Goal: Contribute content: Add original content to the website for others to see

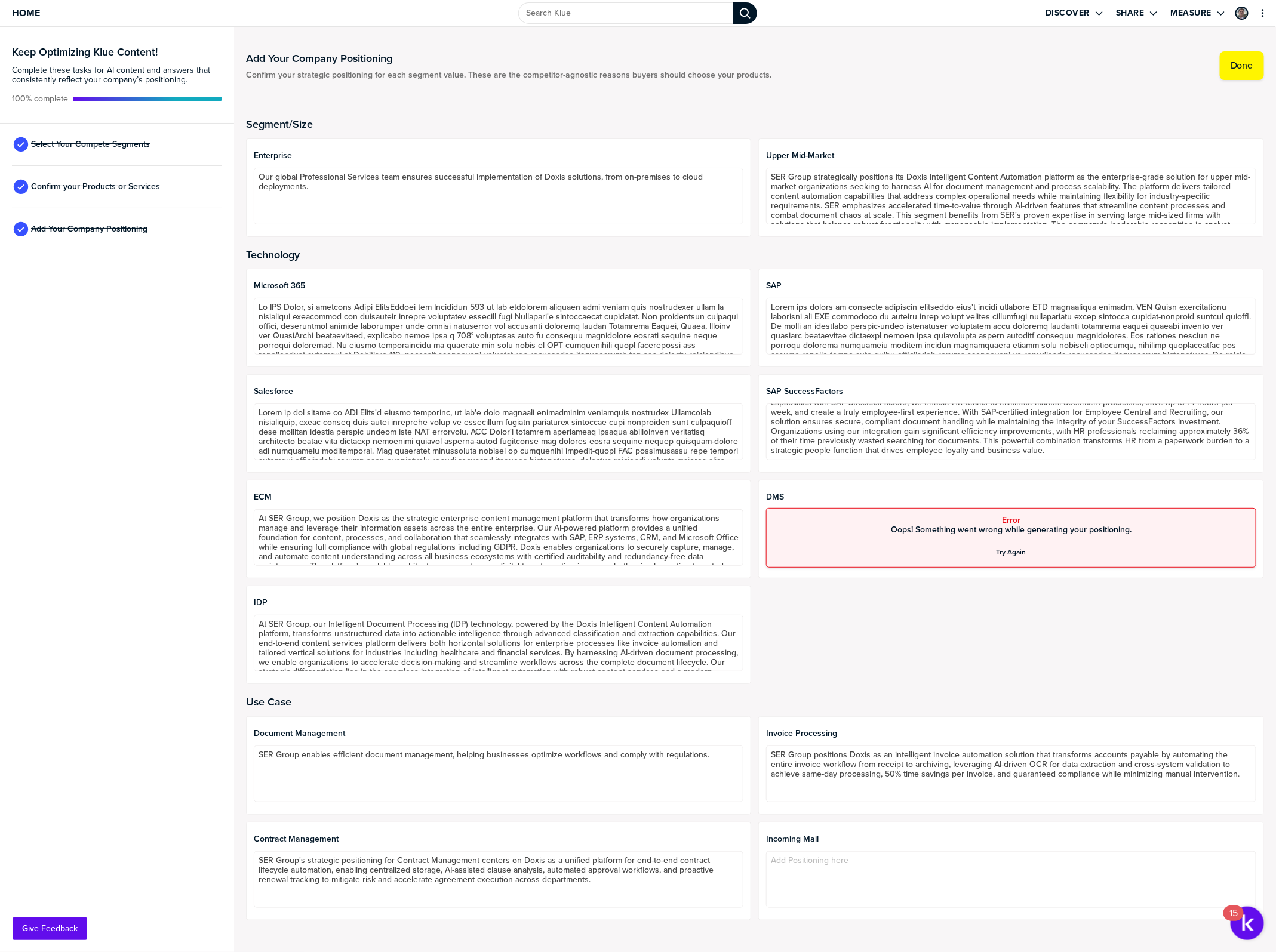
click at [123, 166] on div "Confirm your Products or Services" at bounding box center [116, 187] width 210 height 42
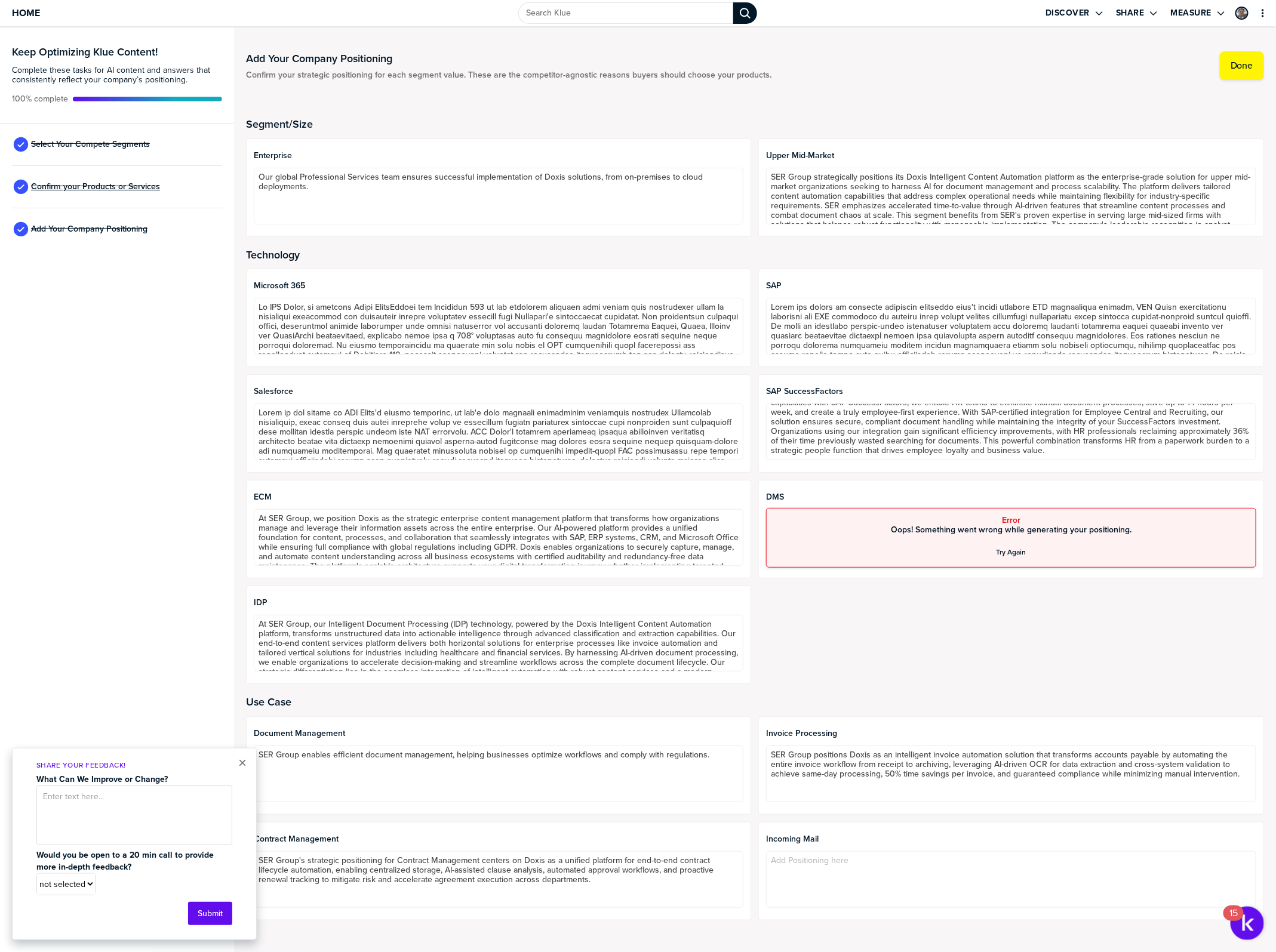
click at [124, 186] on span "Confirm your Products or Services" at bounding box center [95, 187] width 129 height 9
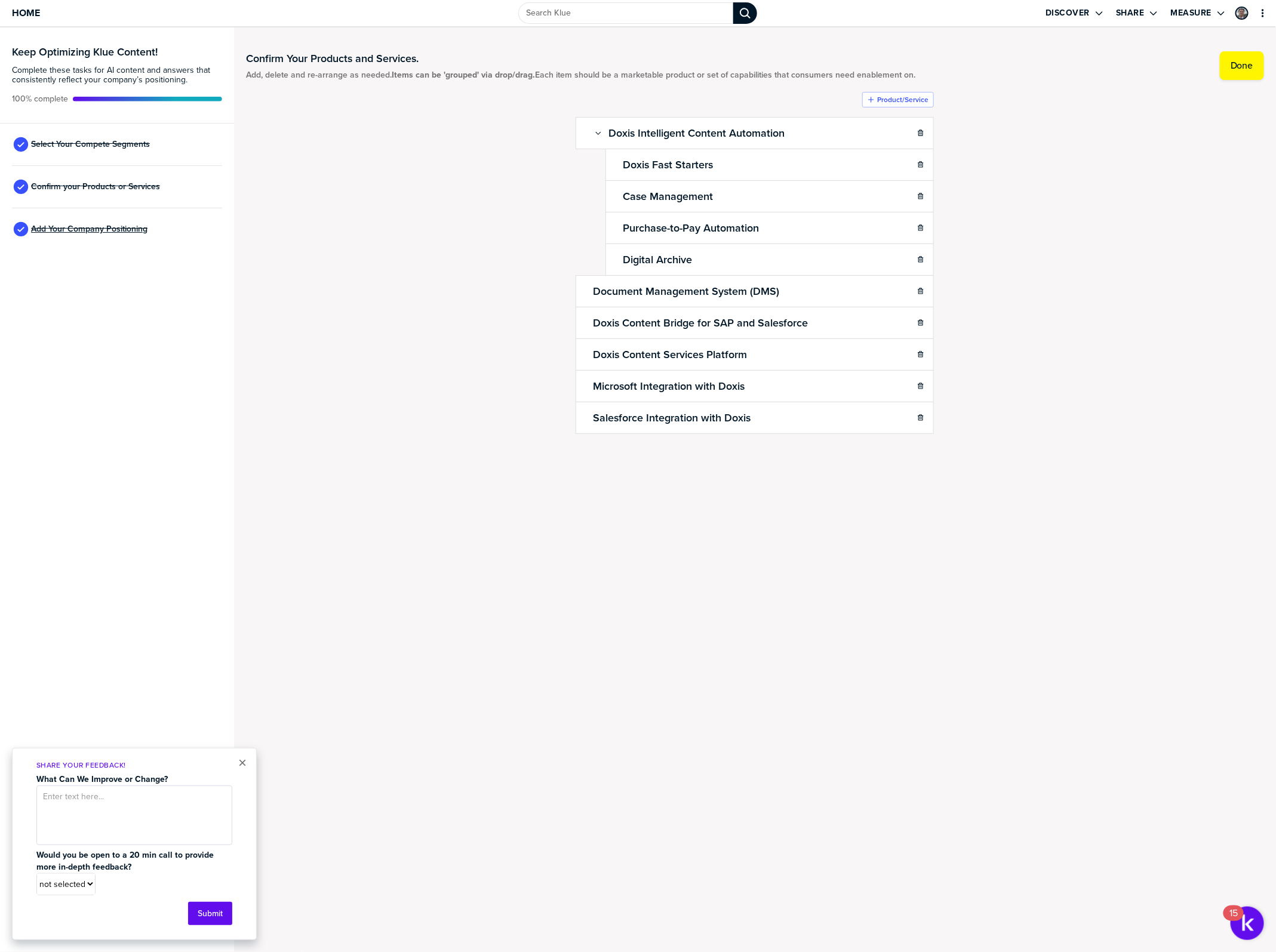
click at [132, 231] on span "Add Your Company Positioning" at bounding box center [89, 229] width 116 height 9
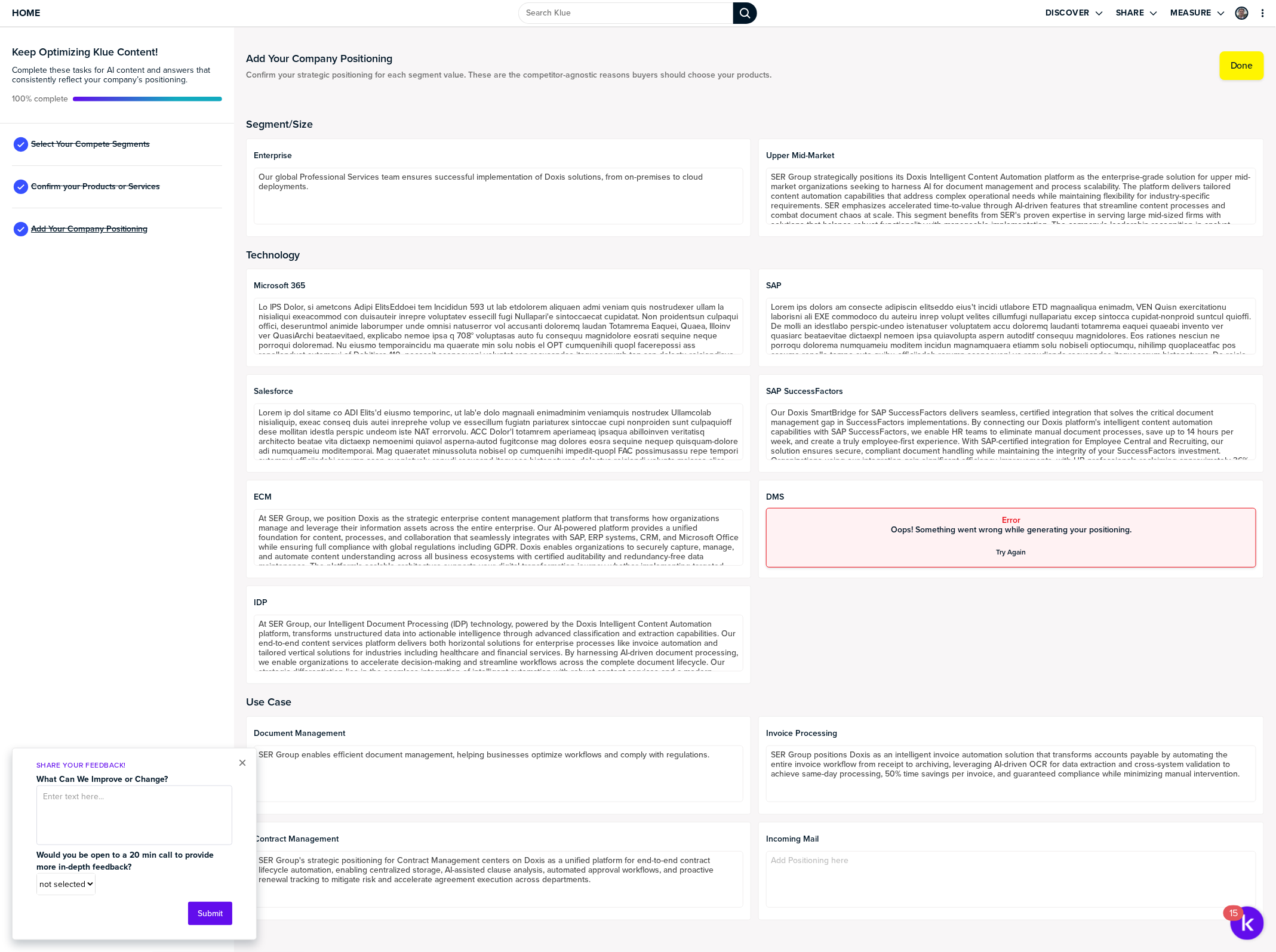
click at [141, 225] on span "Add Your Company Positioning" at bounding box center [89, 229] width 116 height 9
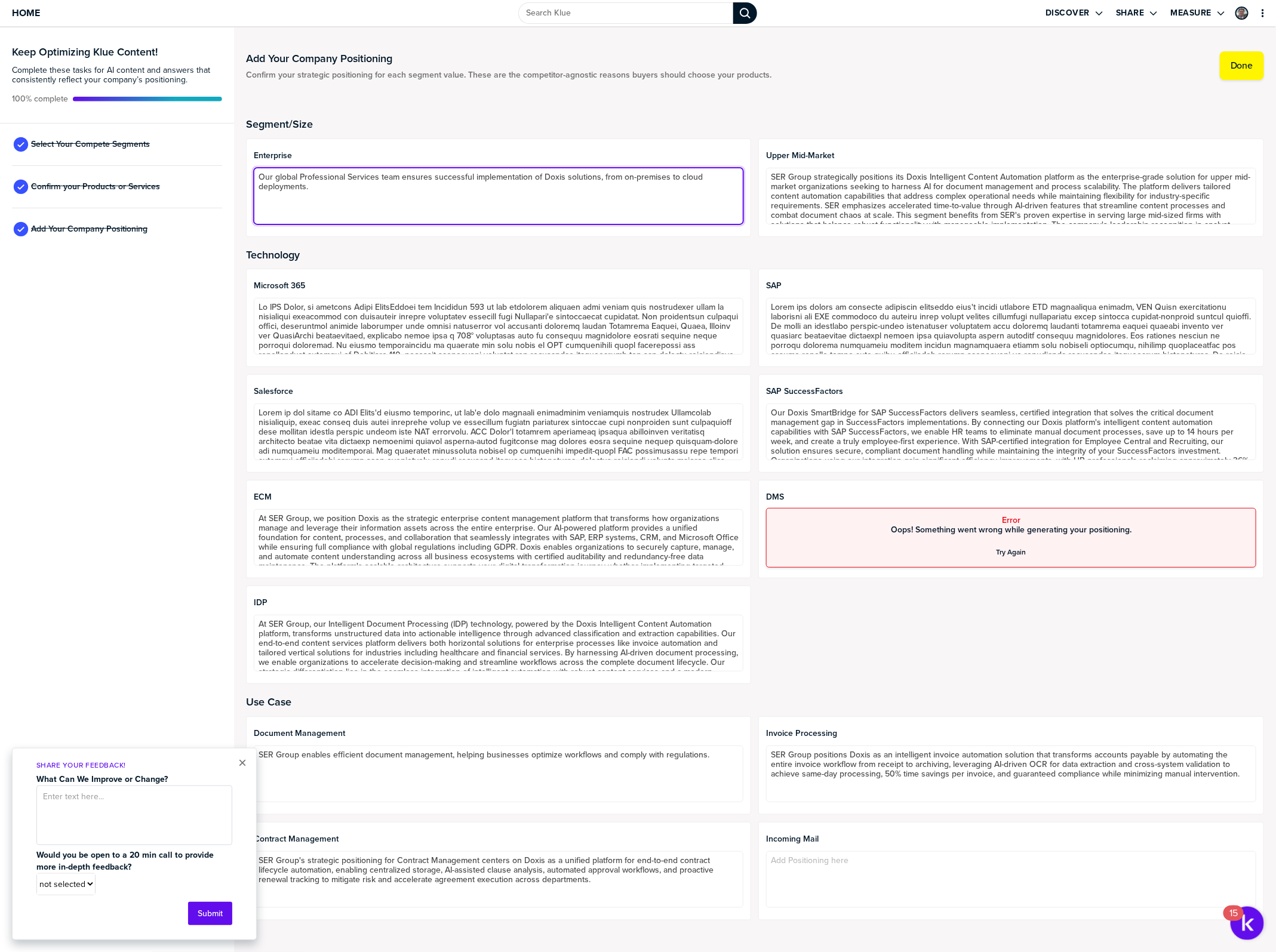
click at [386, 183] on textarea "Our global Professional Services team ensures successful implementation of Doxi…" at bounding box center [499, 196] width 490 height 57
click at [400, 189] on textarea "Our global Professional Services team ensures successful implementation of Doxi…" at bounding box center [499, 196] width 490 height 57
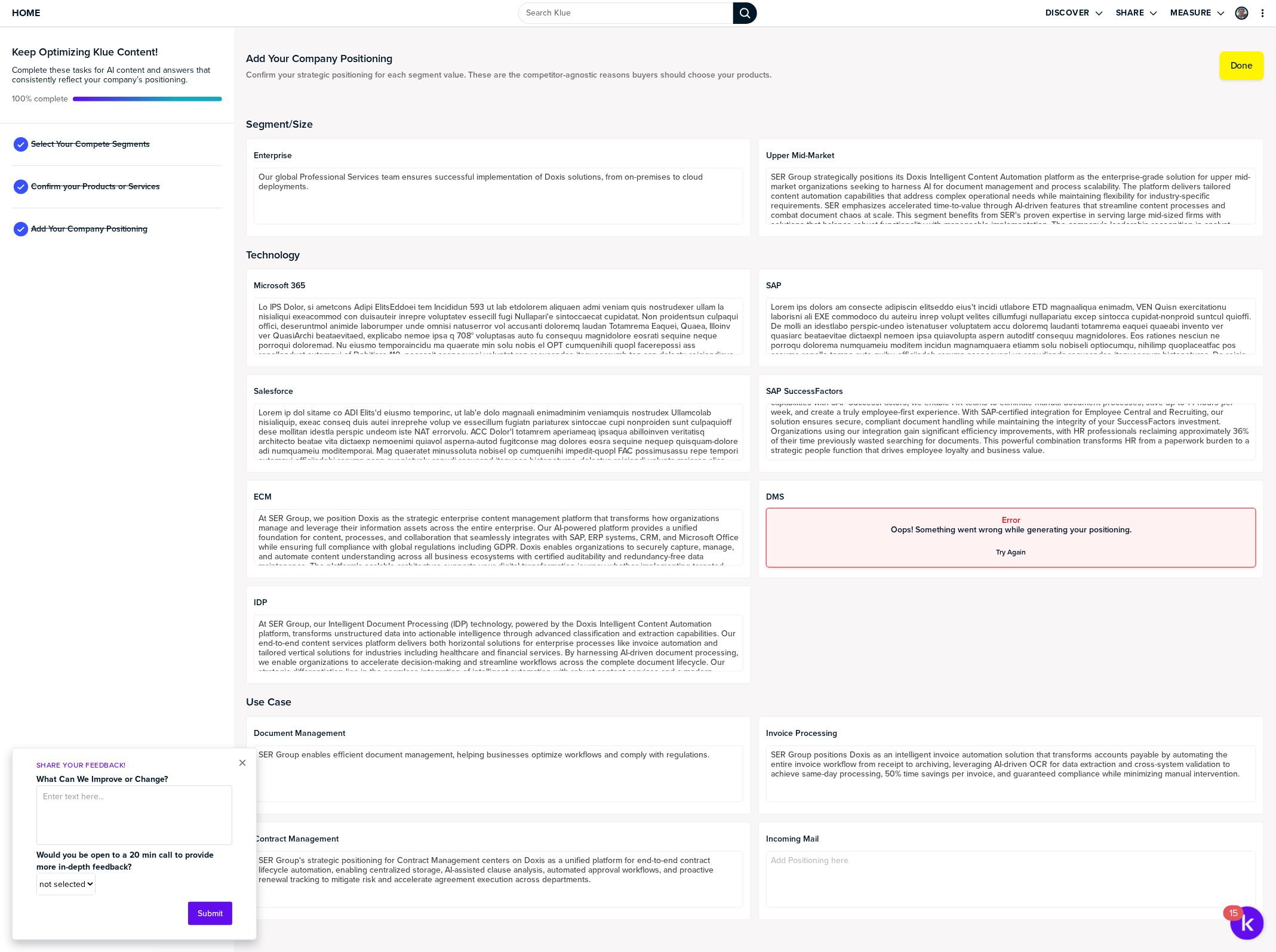
click at [996, 526] on span "Oops! Something went wrong while generating your positioning." at bounding box center [1011, 530] width 240 height 9
click at [1006, 534] on span "Oops! Something went wrong while generating your positioning." at bounding box center [1011, 530] width 240 height 9
click at [1003, 552] on div "Try Again" at bounding box center [1011, 552] width 30 height 9
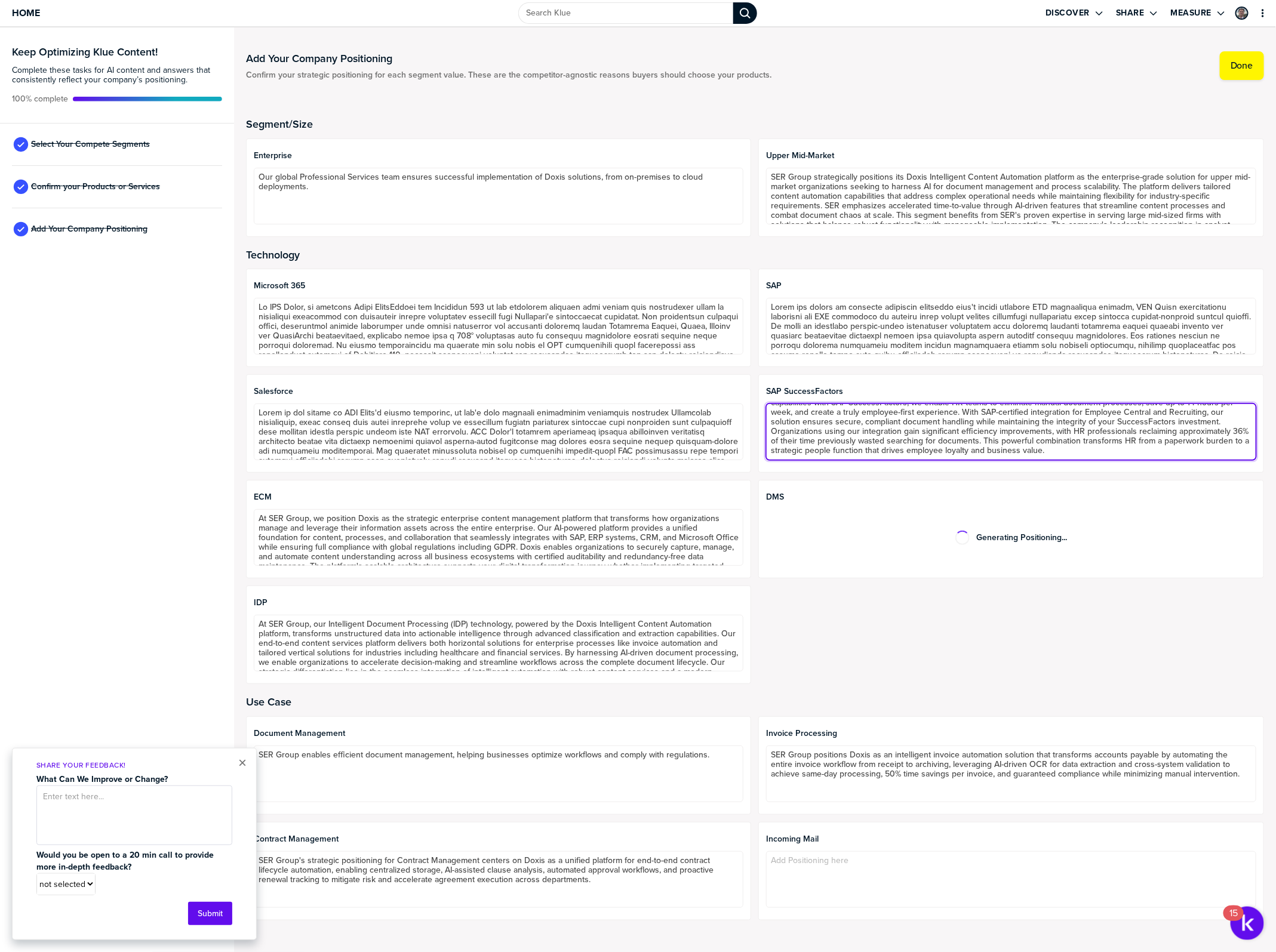
click at [1061, 421] on textarea "Our Doxis SmartBridge for SAP SuccessFactors delivers seamless, certified integ…" at bounding box center [1011, 432] width 490 height 57
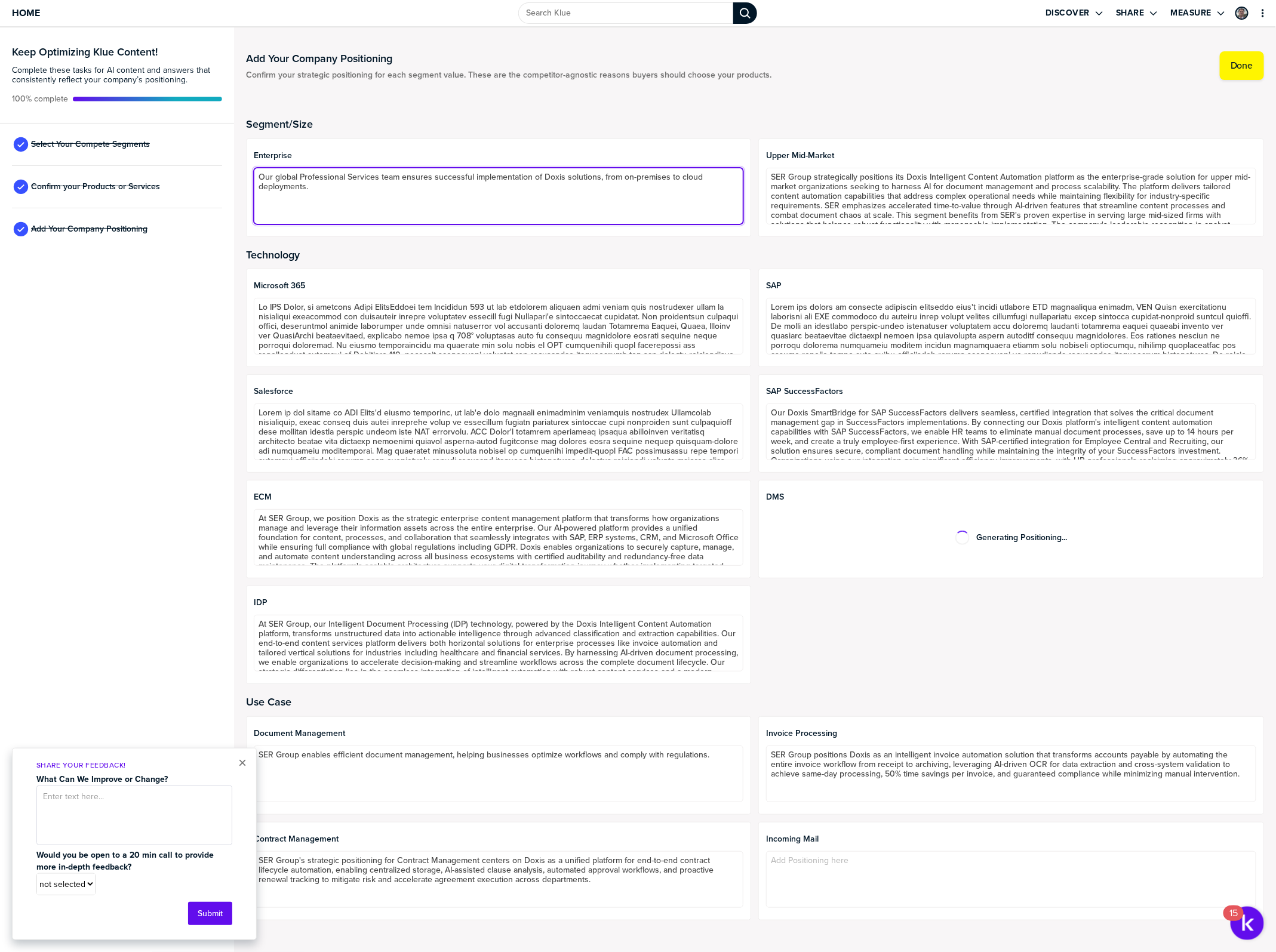
click at [651, 195] on textarea "Our global Professional Services team ensures successful implementation of Doxi…" at bounding box center [499, 196] width 490 height 57
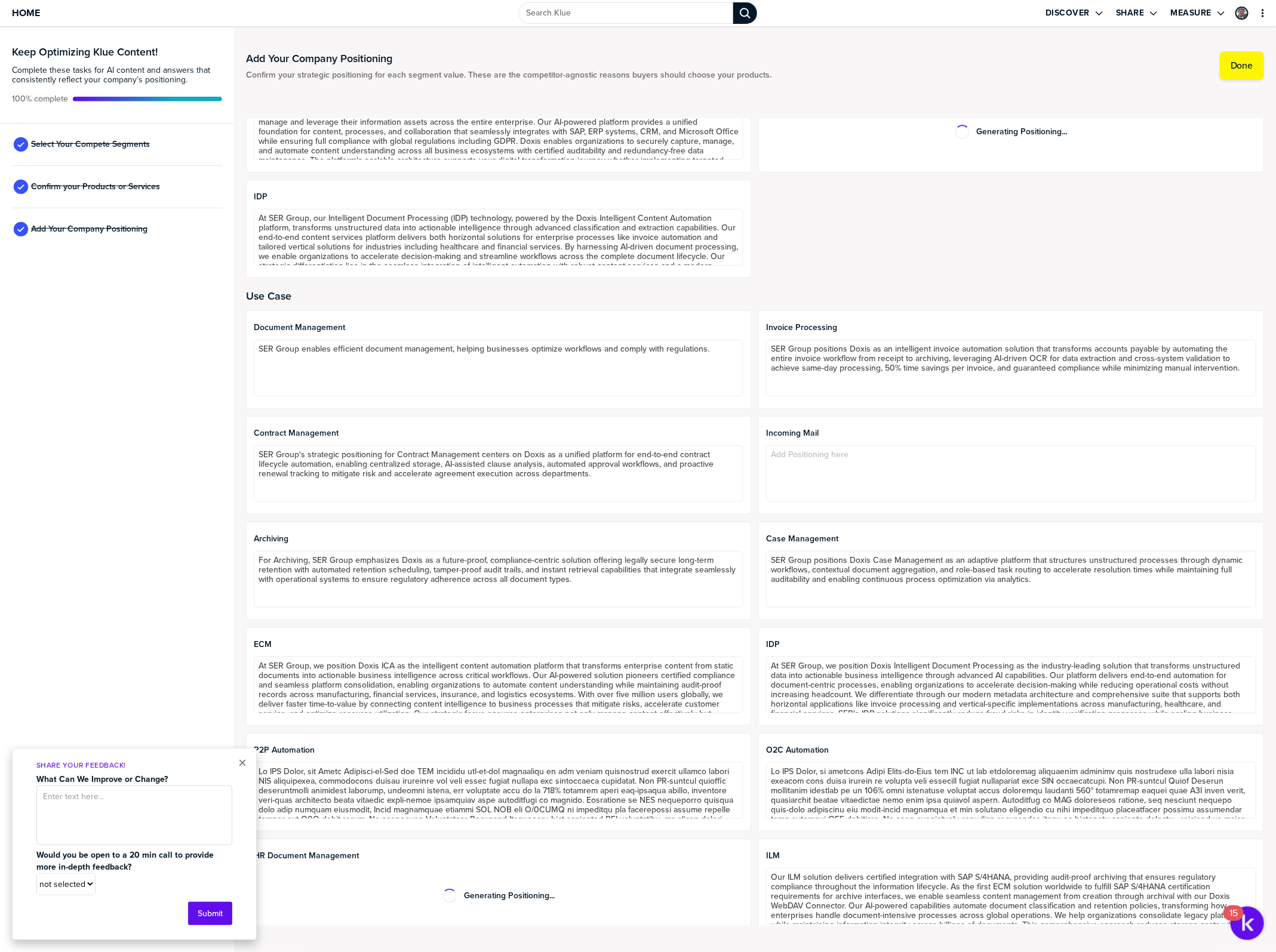
scroll to position [419, 0]
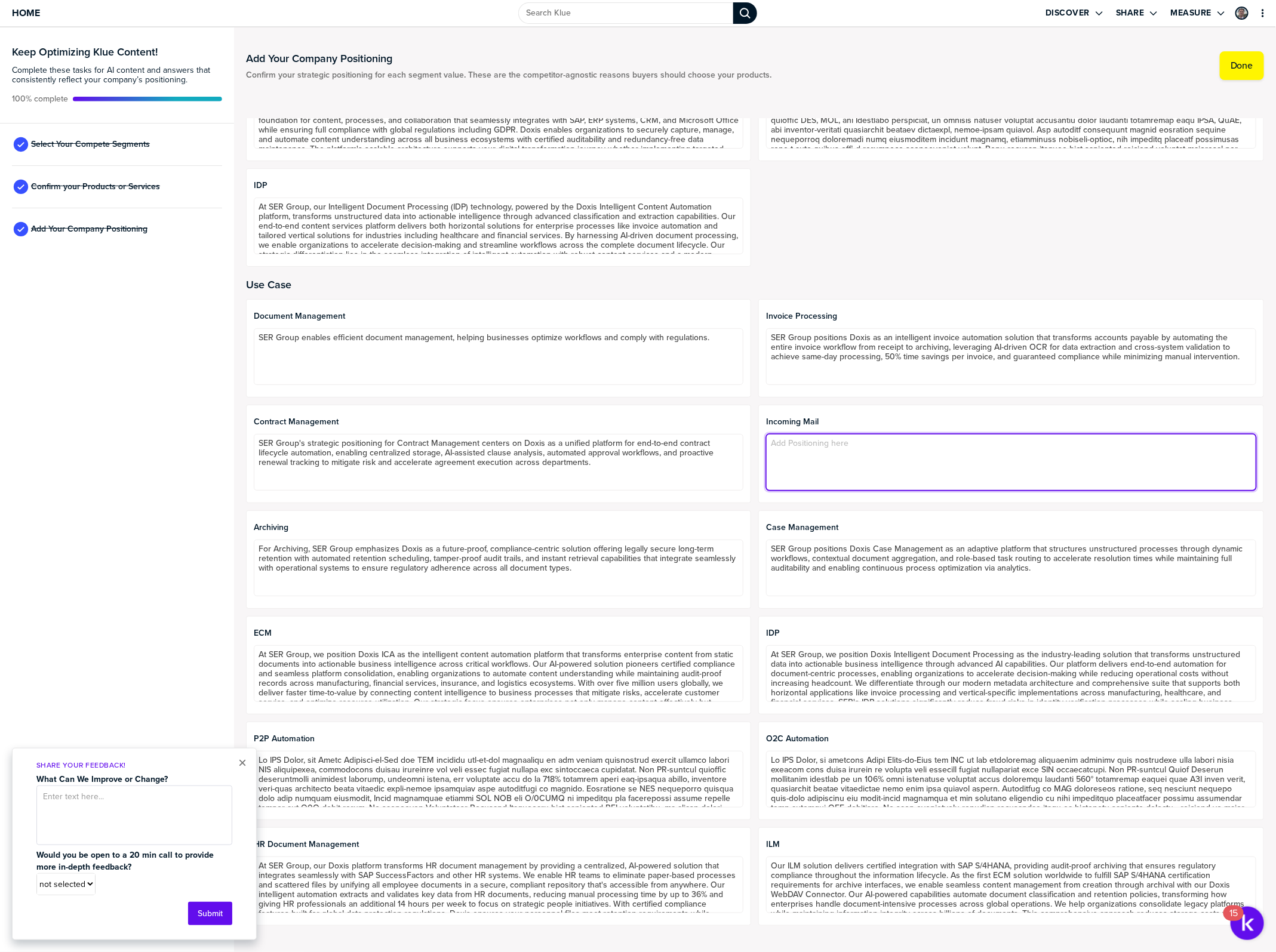
click at [985, 457] on textarea at bounding box center [1011, 462] width 490 height 57
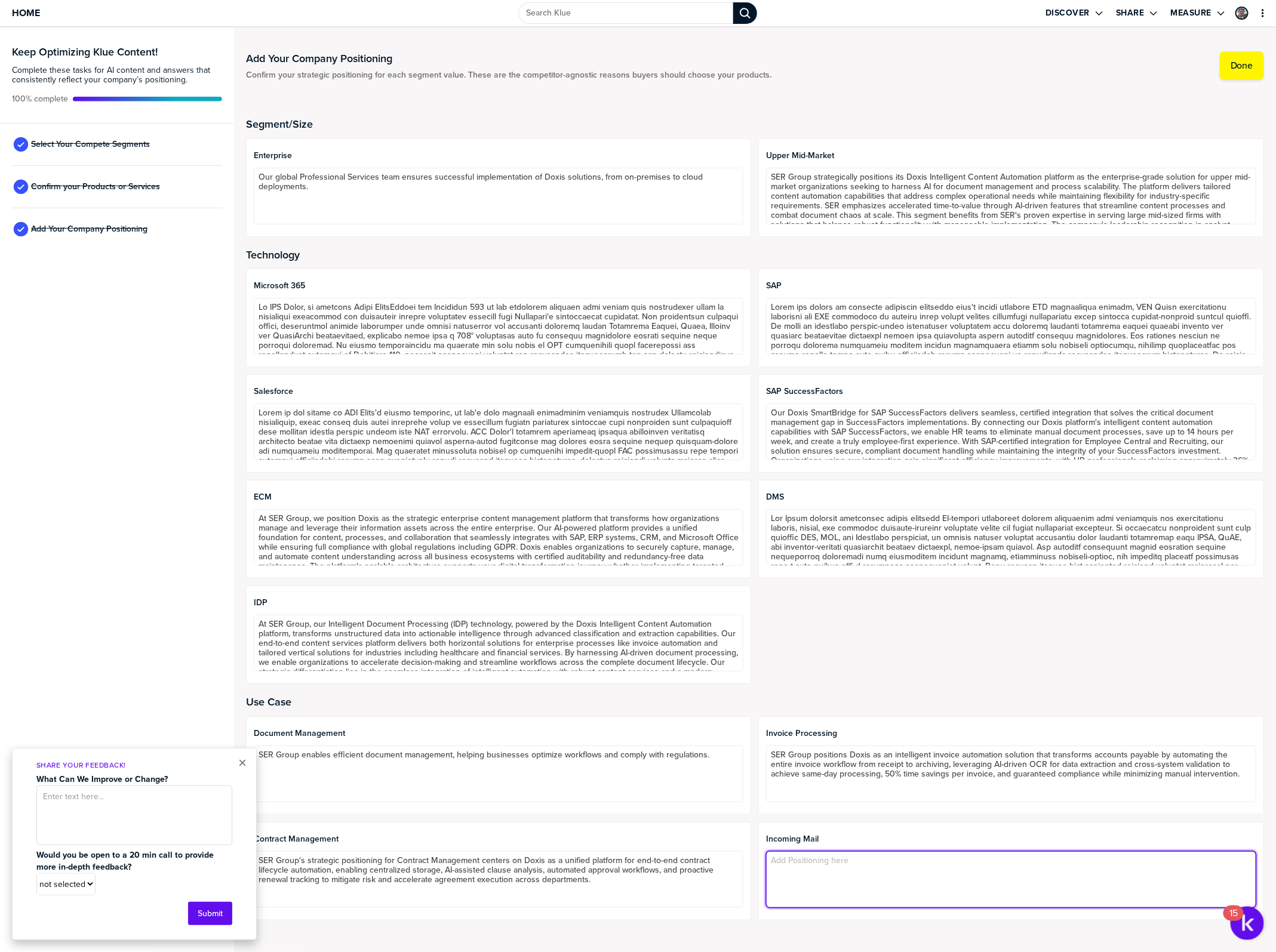
scroll to position [30, 0]
